Goal: Task Accomplishment & Management: Complete application form

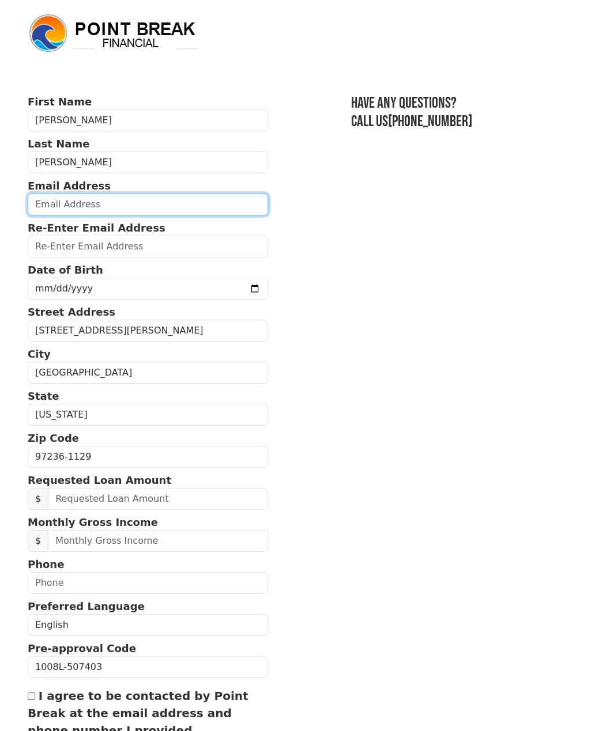
click at [99, 205] on input "email" at bounding box center [148, 205] width 240 height 22
type input "tracyconrad80@gmail.com"
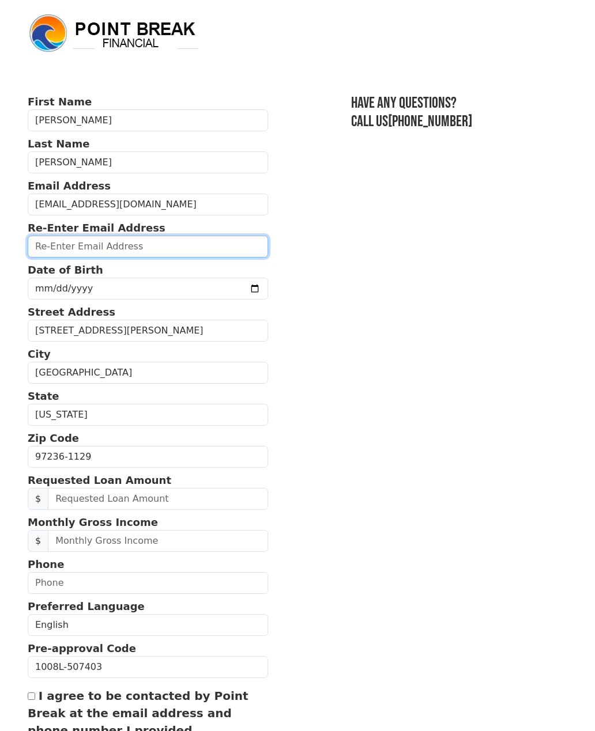
click at [40, 237] on input "email" at bounding box center [148, 247] width 240 height 22
type input "tracyconrad80@gmail.com"
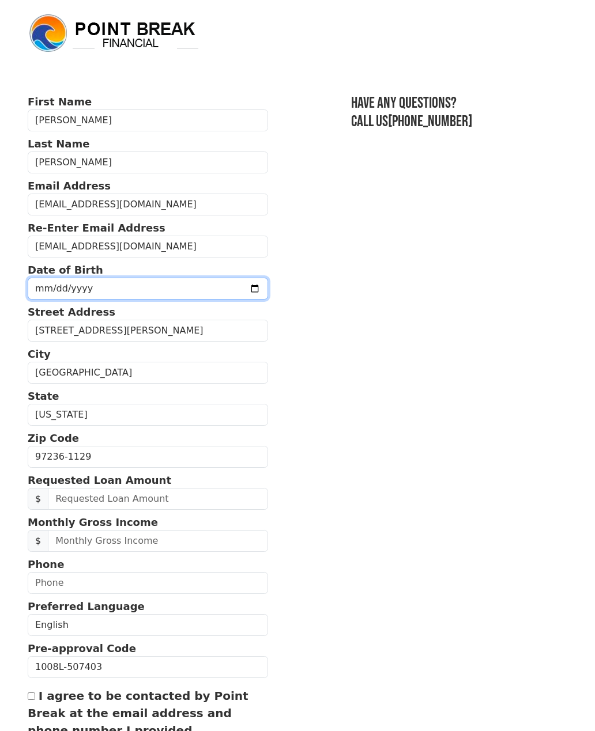
click at [43, 282] on input "date" at bounding box center [148, 289] width 240 height 22
type input "1980-01-03"
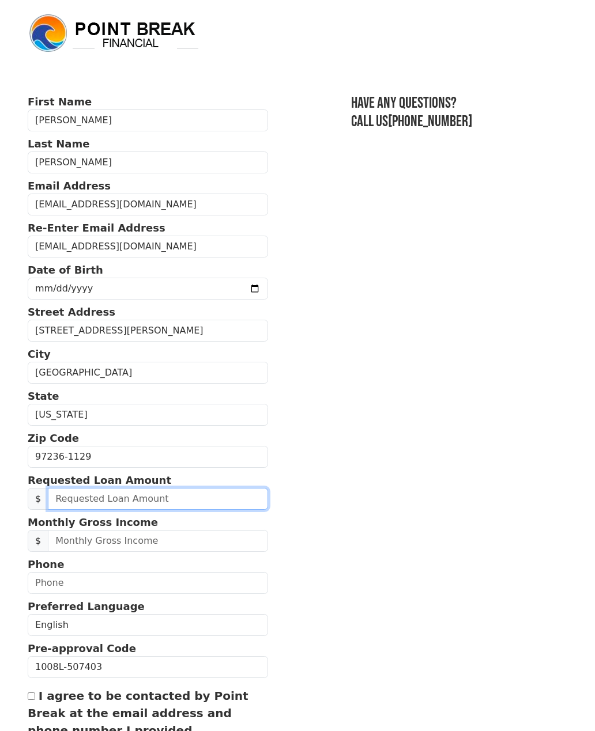
click at [196, 495] on input "text" at bounding box center [158, 499] width 220 height 22
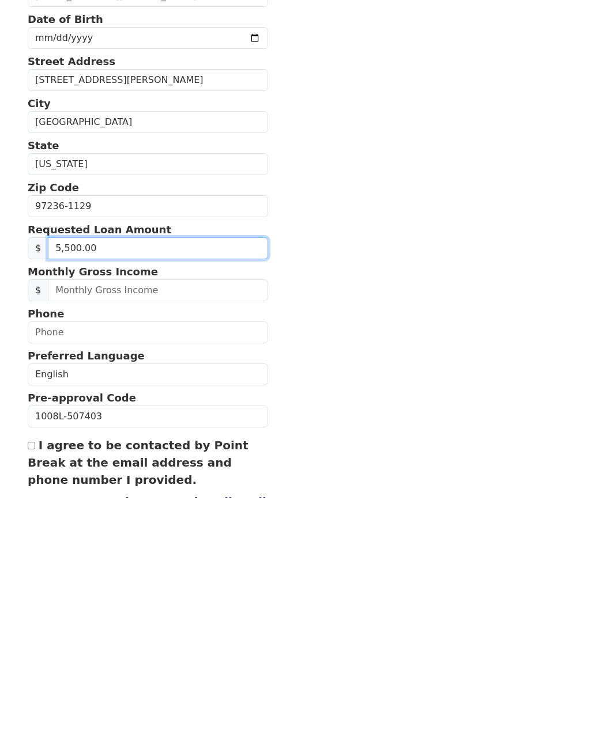
type input "55,000.00"
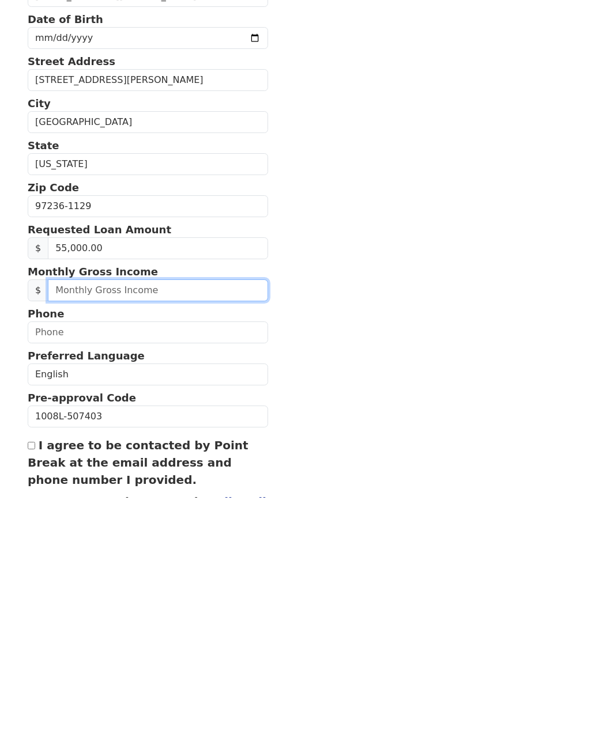
click at [73, 514] on input "text" at bounding box center [158, 525] width 220 height 22
type input "5,200.00"
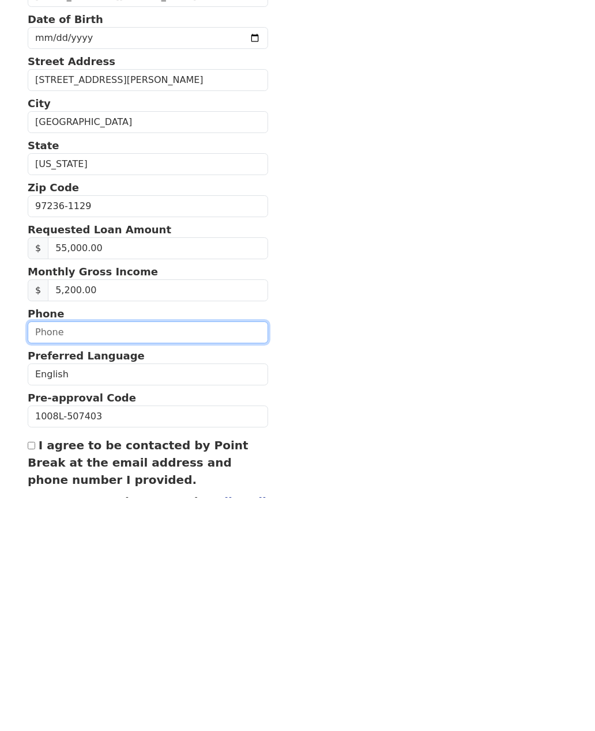
click at [50, 556] on input "text" at bounding box center [148, 567] width 240 height 22
type input "(503) 936-5383"
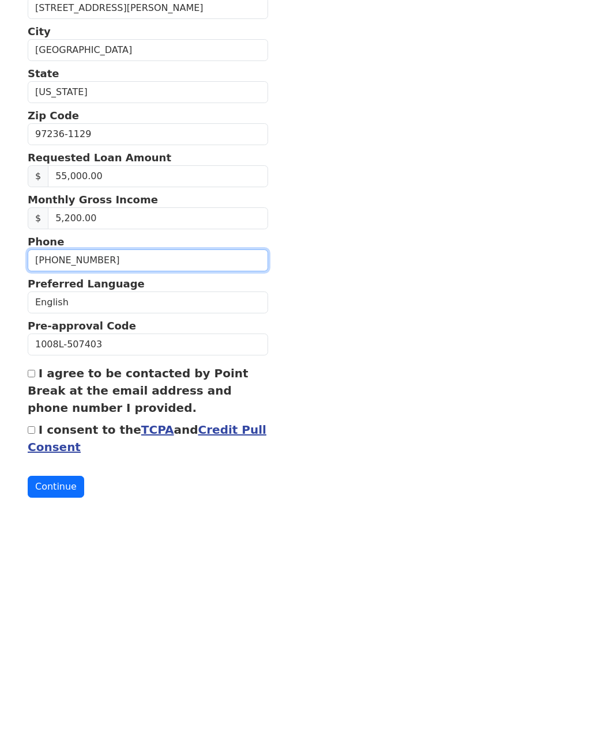
scroll to position [94, 0]
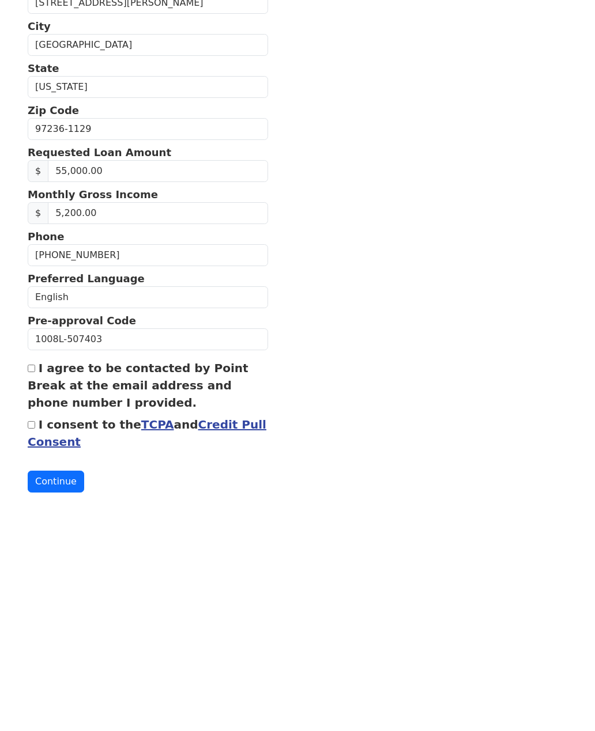
click at [31, 595] on label "I agree to be contacted by Point Break at the email address and phone number I …" at bounding box center [138, 619] width 221 height 48
click at [31, 599] on input "I agree to be contacted by Point Break at the email address and phone number I …" at bounding box center [31, 602] width 7 height 7
checkbox input "true"
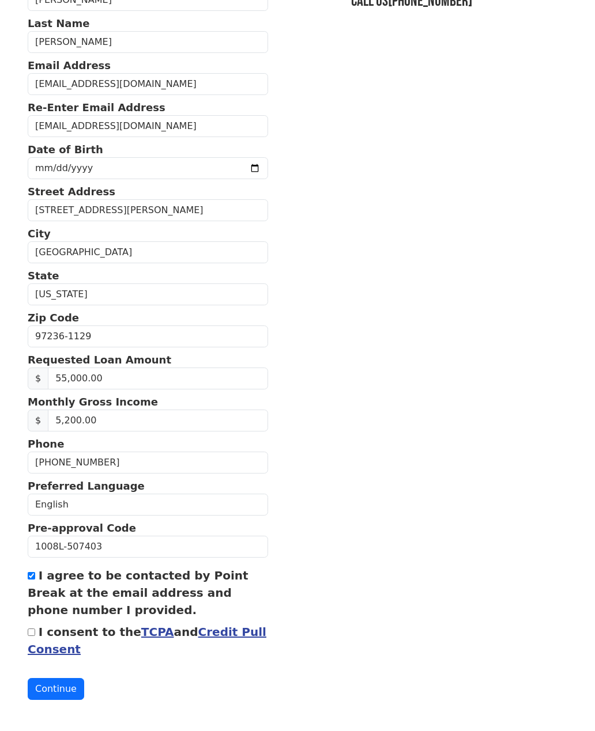
click at [35, 629] on input "I consent to the TCPA and Credit Pull Consent" at bounding box center [31, 632] width 7 height 7
checkbox input "true"
click at [62, 690] on button "Continue" at bounding box center [56, 689] width 56 height 22
